Goal: Information Seeking & Learning: Learn about a topic

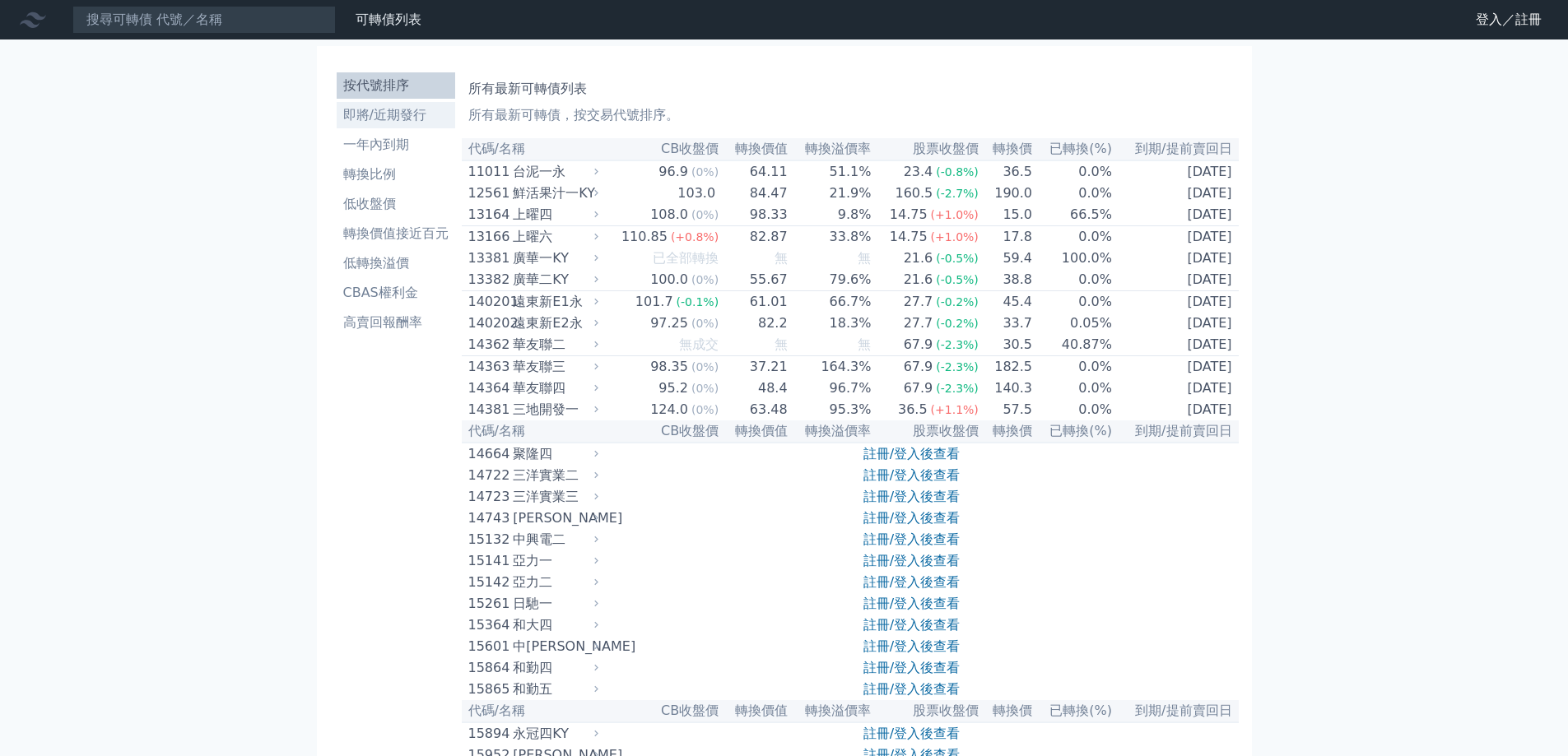
click at [411, 121] on li "即將/近期發行" at bounding box center [396, 115] width 119 height 20
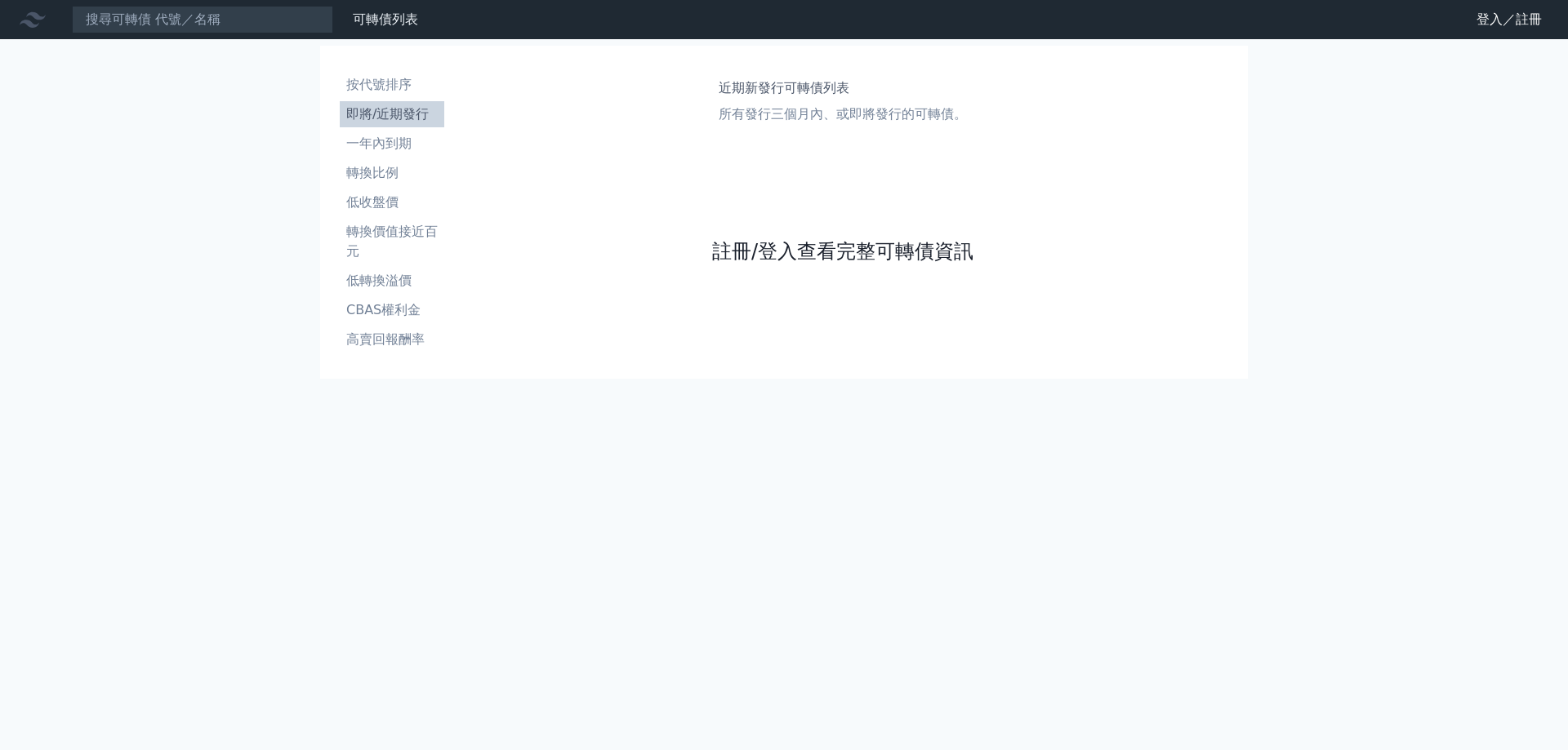
click at [872, 247] on link "註冊/登入查看完整可轉債資訊" at bounding box center [843, 251] width 261 height 26
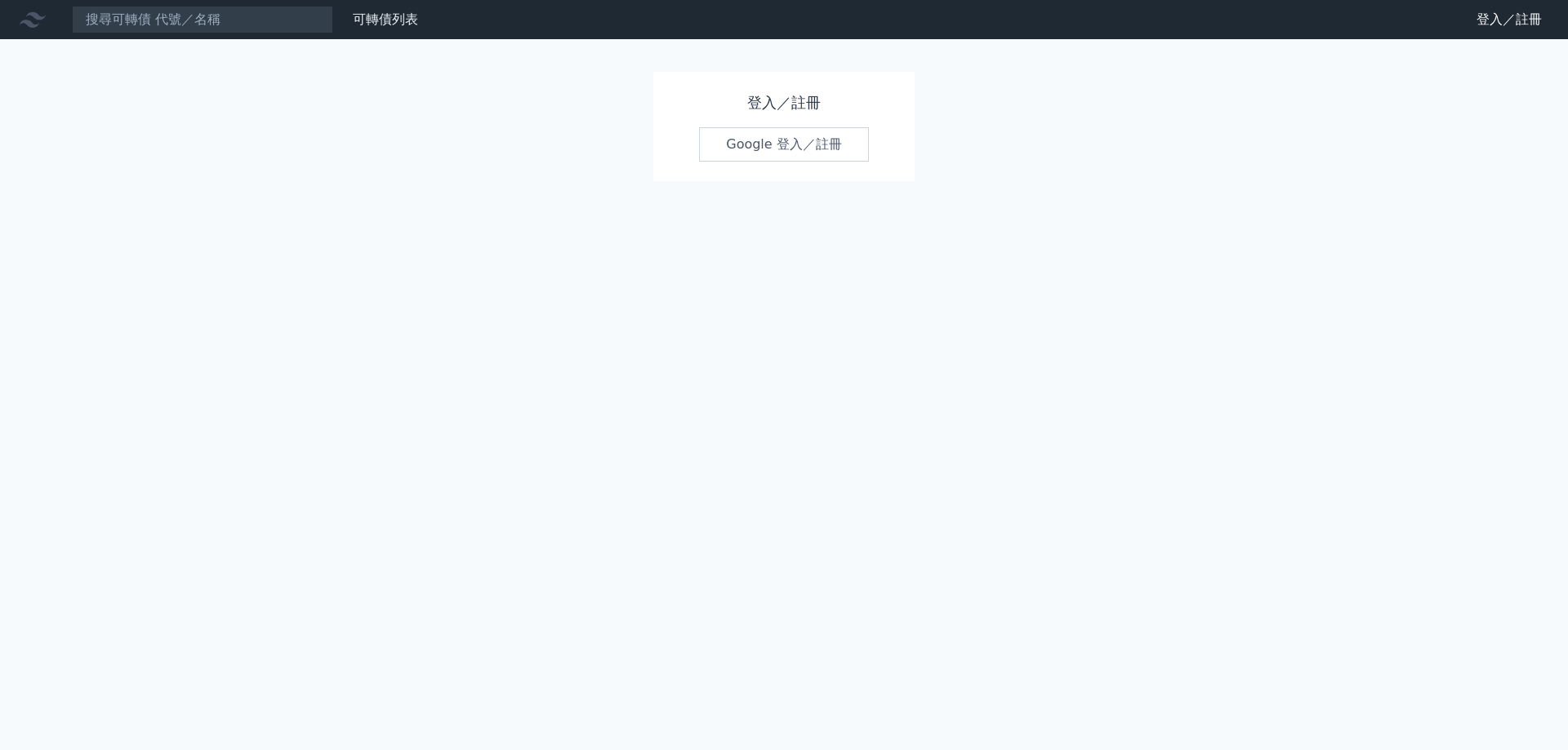
click at [808, 136] on link "Google 登入／註冊" at bounding box center [784, 144] width 170 height 35
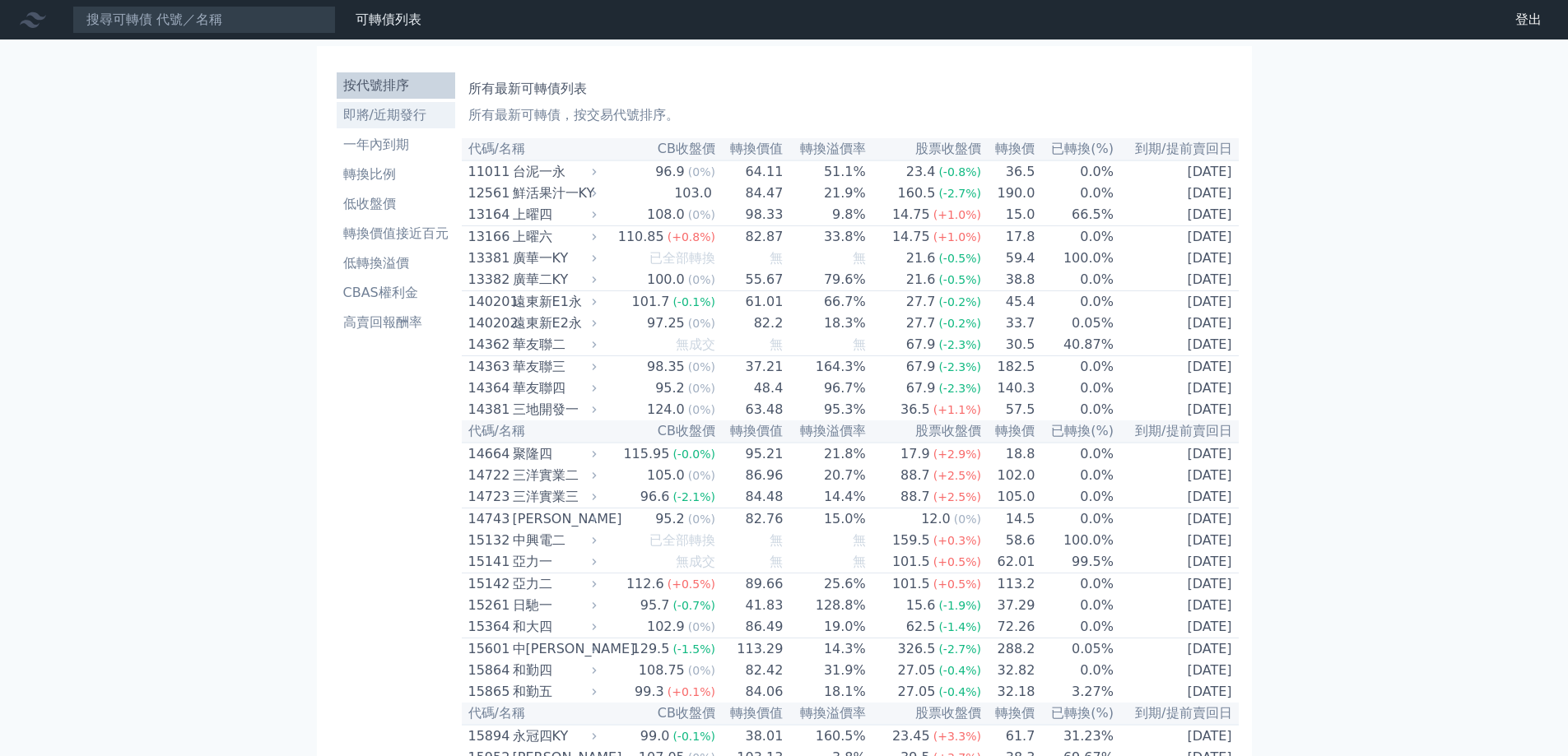
click at [377, 115] on li "即將/近期發行" at bounding box center [396, 115] width 119 height 20
